Goal: Information Seeking & Learning: Compare options

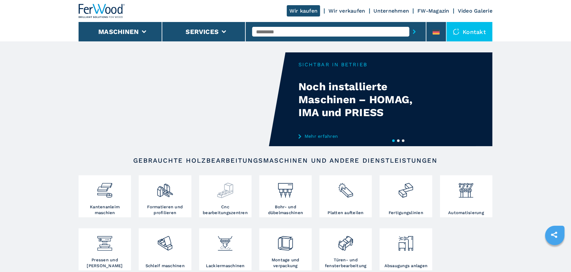
click at [227, 199] on img at bounding box center [225, 188] width 17 height 22
click at [228, 193] on img at bounding box center [225, 188] width 17 height 22
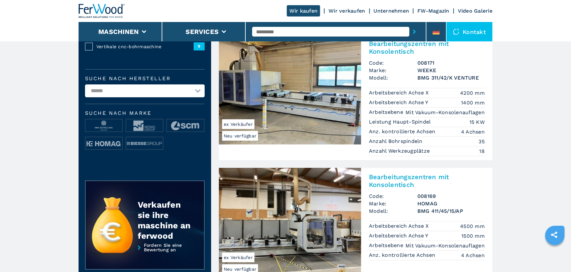
scroll to position [194, 0]
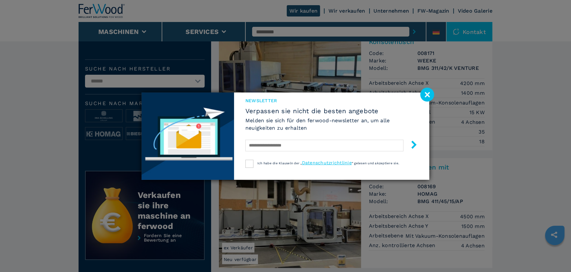
click at [429, 91] on image at bounding box center [427, 95] width 14 height 14
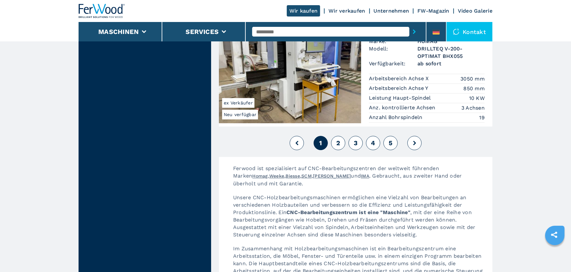
scroll to position [1648, 0]
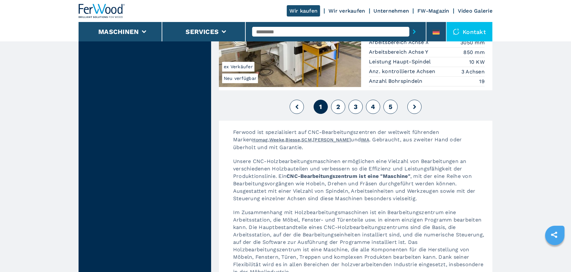
click at [416, 100] on button at bounding box center [414, 107] width 14 height 14
click at [413, 104] on icon at bounding box center [414, 106] width 3 height 5
click at [414, 104] on icon at bounding box center [414, 106] width 3 height 5
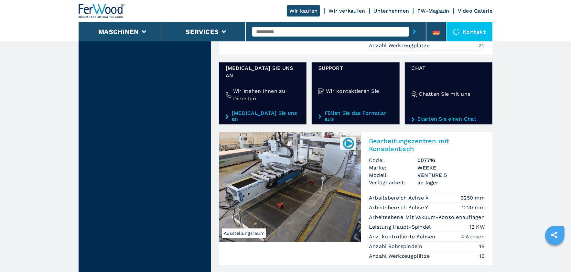
scroll to position [1196, 0]
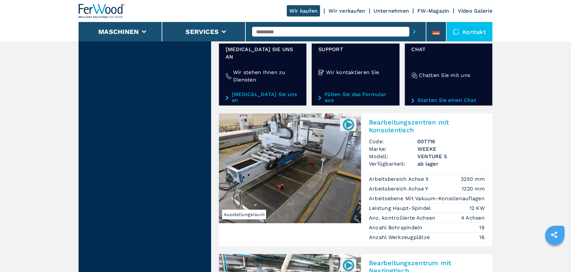
click at [292, 150] on img at bounding box center [290, 168] width 142 height 110
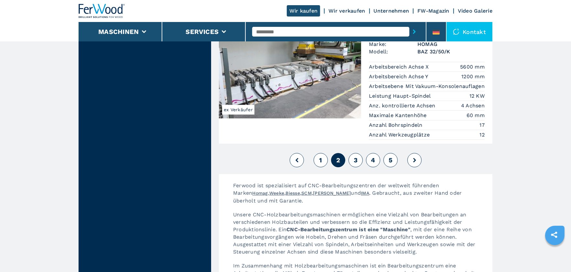
scroll to position [1681, 0]
click at [414, 157] on icon at bounding box center [414, 159] width 3 height 5
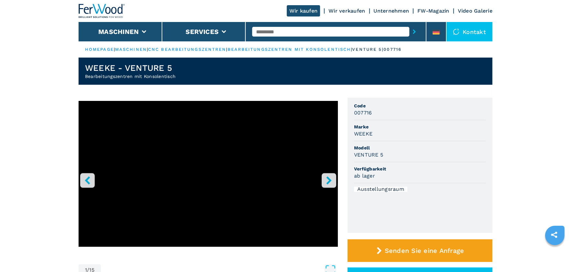
click at [328, 180] on icon "right-button" at bounding box center [329, 180] width 8 height 8
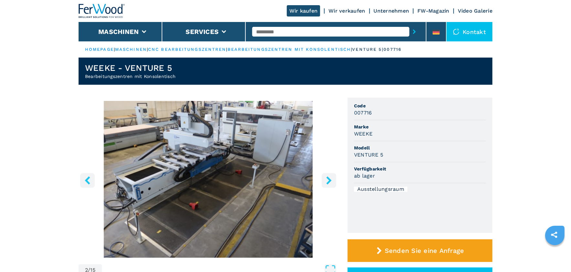
click at [328, 180] on icon "right-button" at bounding box center [329, 180] width 8 height 8
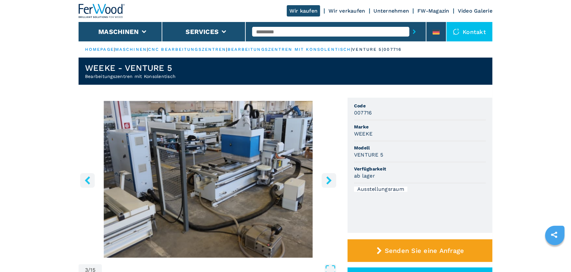
click at [328, 180] on icon "right-button" at bounding box center [329, 180] width 8 height 8
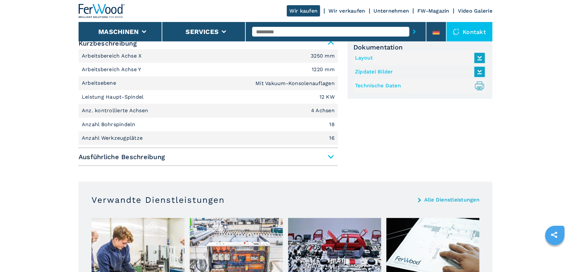
scroll to position [291, 0]
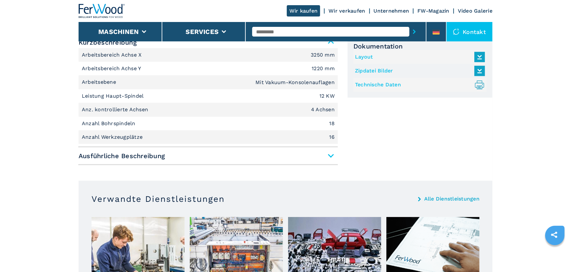
click at [331, 156] on span "Ausführliche Beschreibung" at bounding box center [208, 156] width 259 height 12
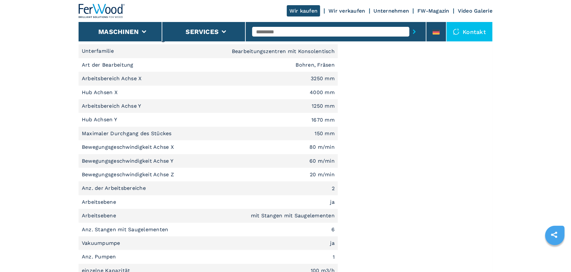
scroll to position [358, 0]
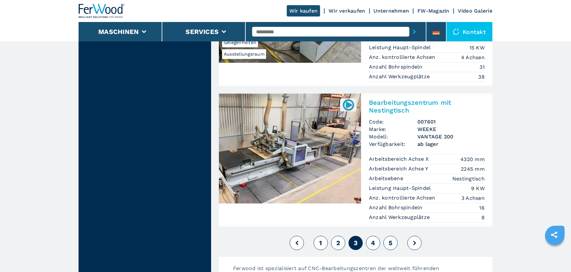
scroll to position [1584, 0]
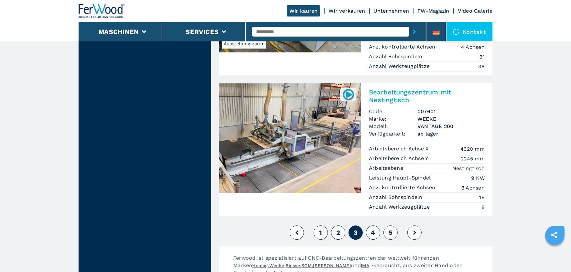
click at [416, 225] on button at bounding box center [414, 232] width 14 height 14
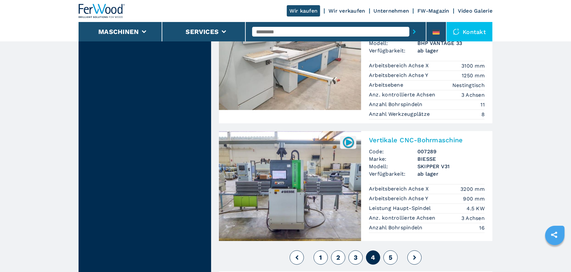
scroll to position [1519, 0]
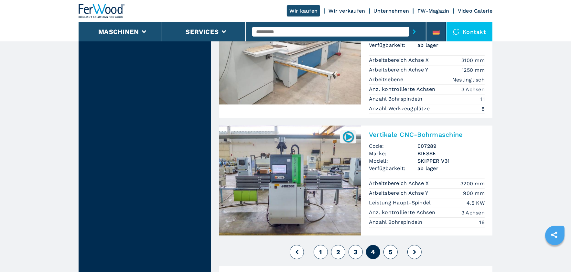
click at [416, 245] on button at bounding box center [414, 252] width 14 height 14
click at [414, 250] on icon at bounding box center [414, 252] width 3 height 5
